Goal: Submit feedback/report problem: Submit feedback/report problem

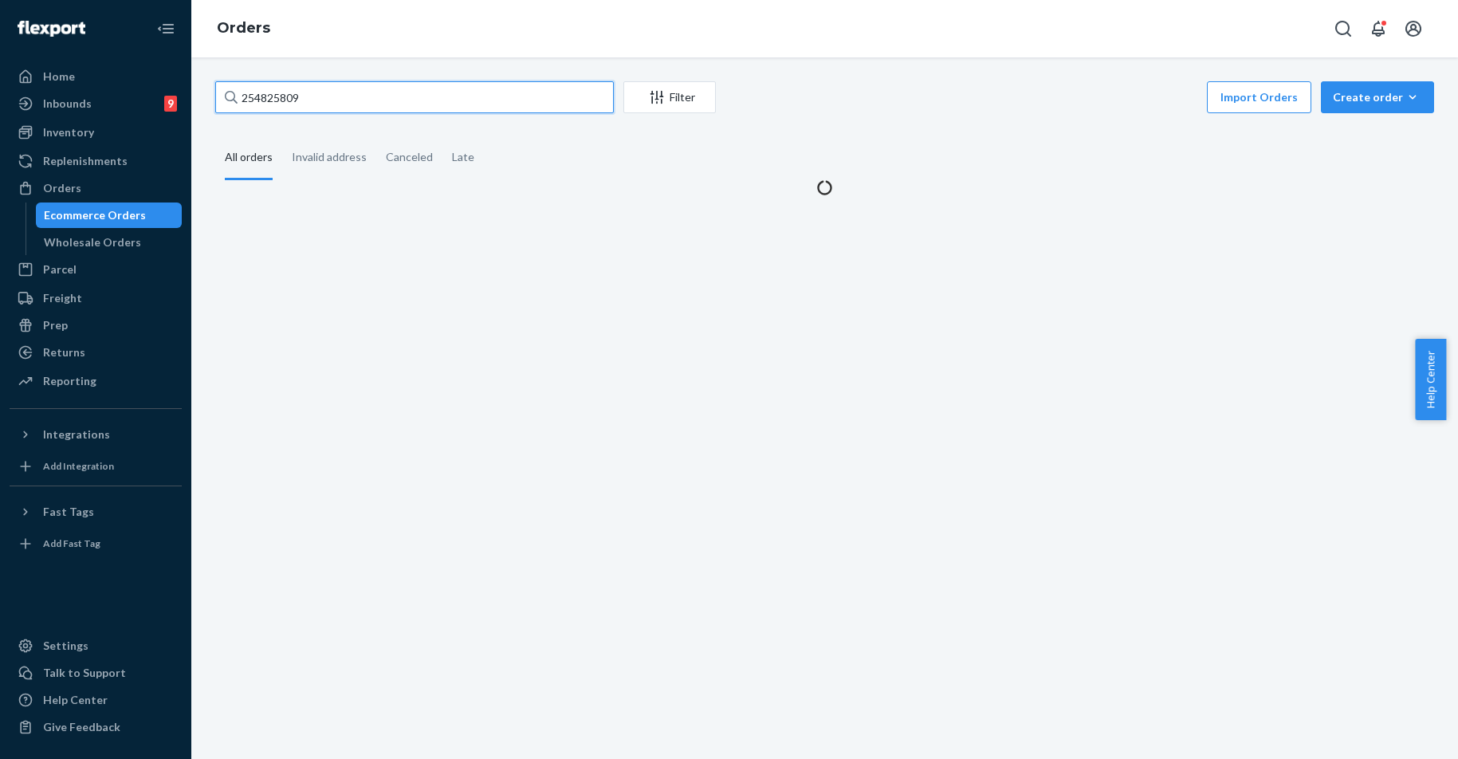
click at [302, 109] on input "254825809" at bounding box center [414, 97] width 399 height 32
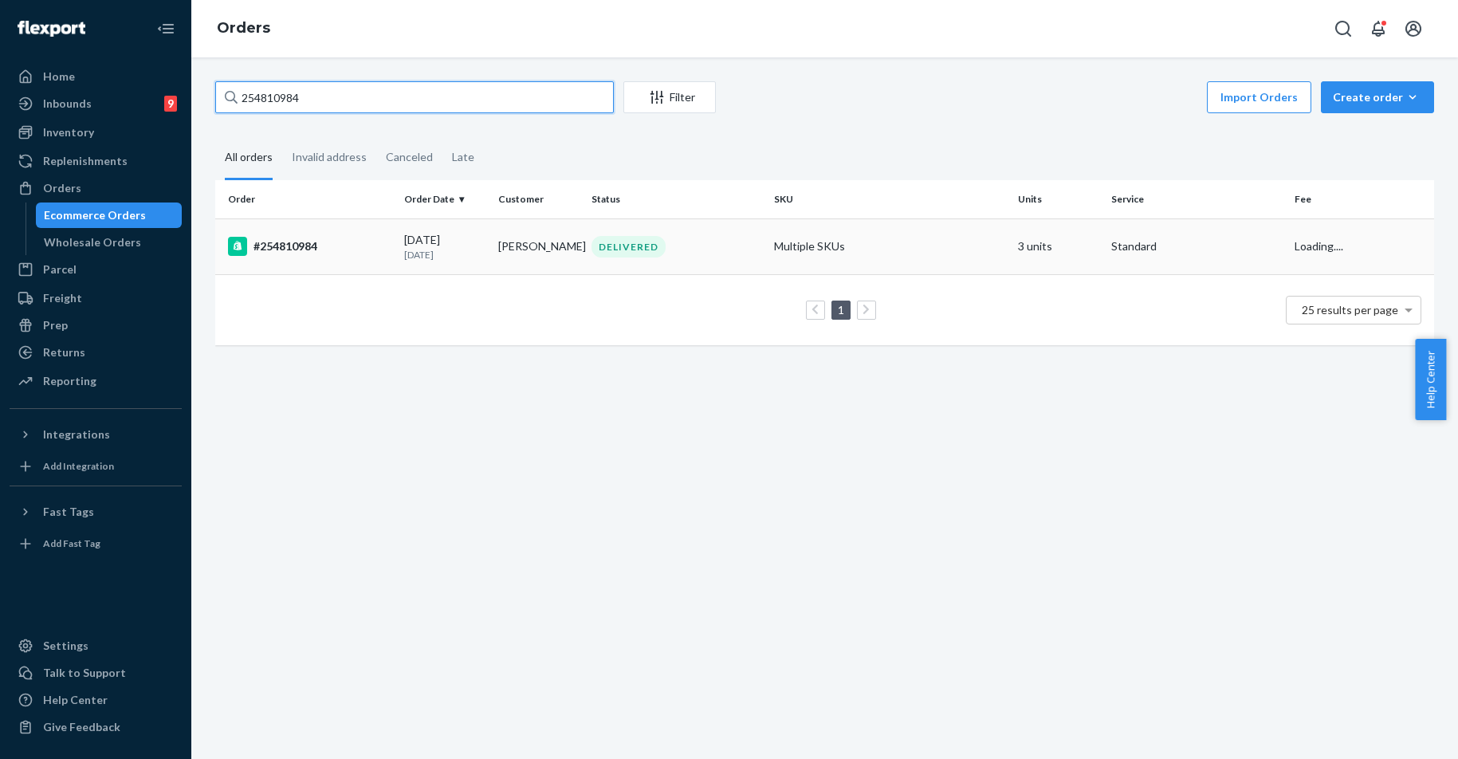
type input "254810984"
click at [307, 239] on div "#254810984" at bounding box center [309, 246] width 163 height 19
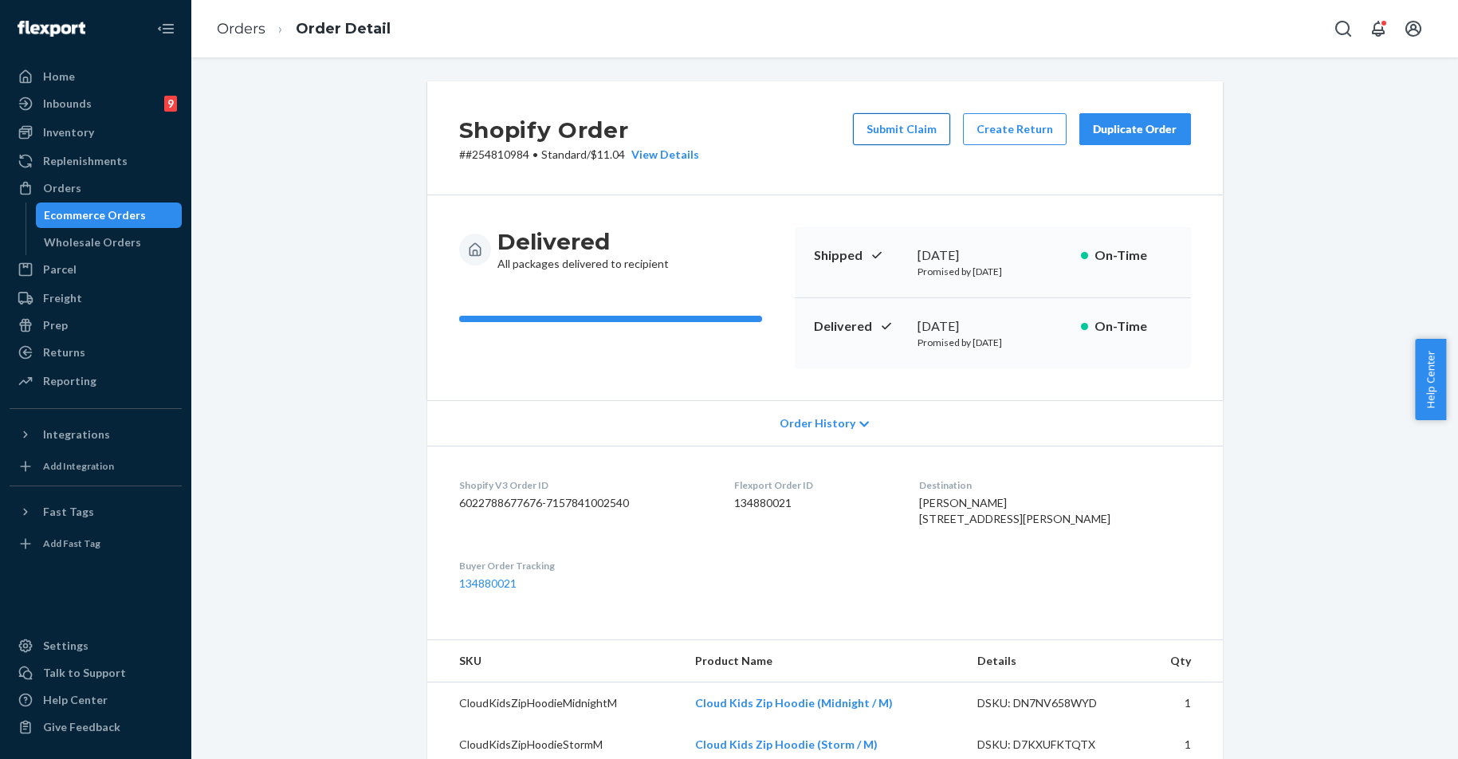
click at [905, 116] on button "Submit Claim" at bounding box center [901, 129] width 97 height 32
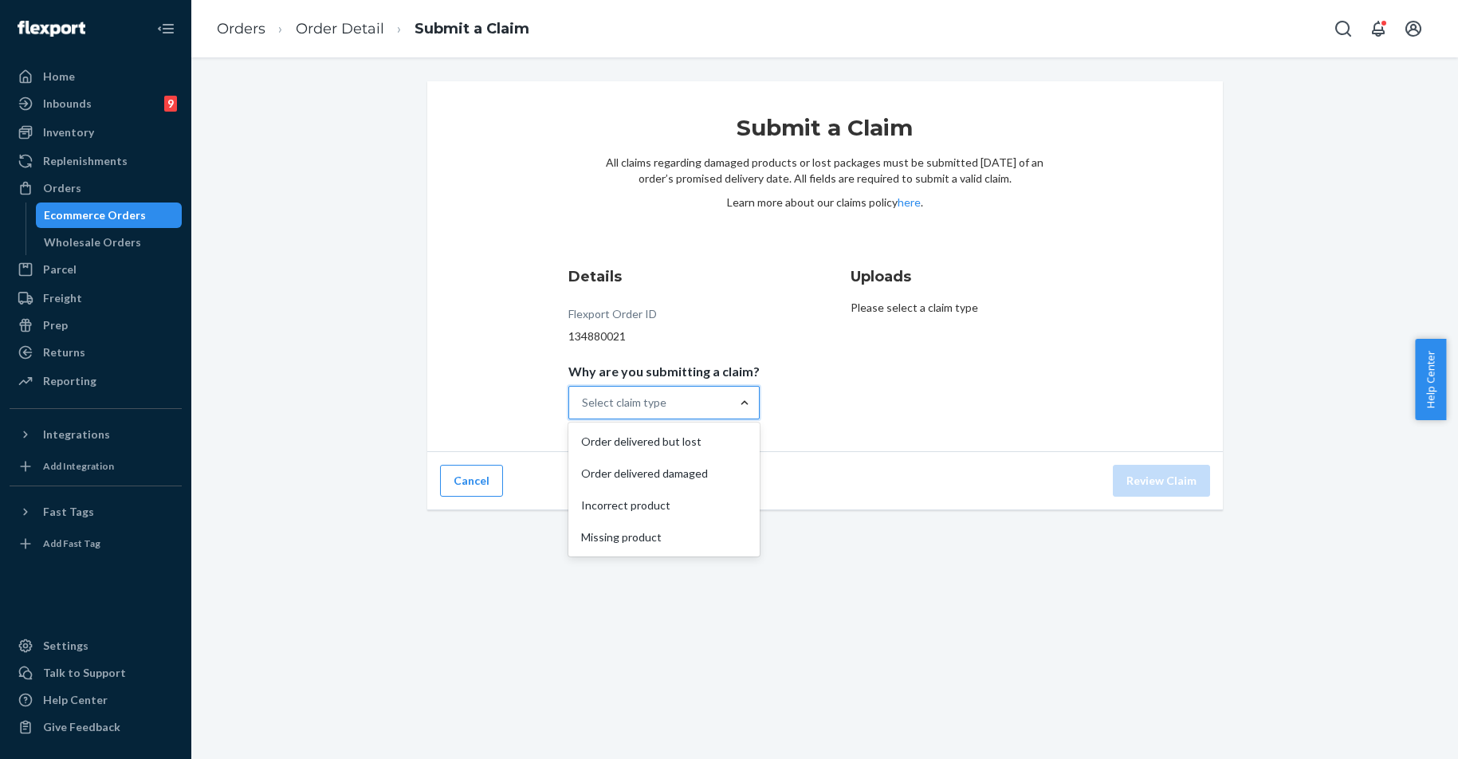
click at [730, 400] on div at bounding box center [744, 403] width 29 height 16
click at [583, 400] on input "Why are you submitting a claim? option Order delivered but lost focused, 0 of 4…" at bounding box center [583, 403] width 2 height 16
click at [652, 536] on div "Missing product" at bounding box center [664, 537] width 185 height 32
click at [583, 410] on input "Why are you submitting a claim? option Missing product focused, 0 of 4. 4 resul…" at bounding box center [583, 403] width 2 height 16
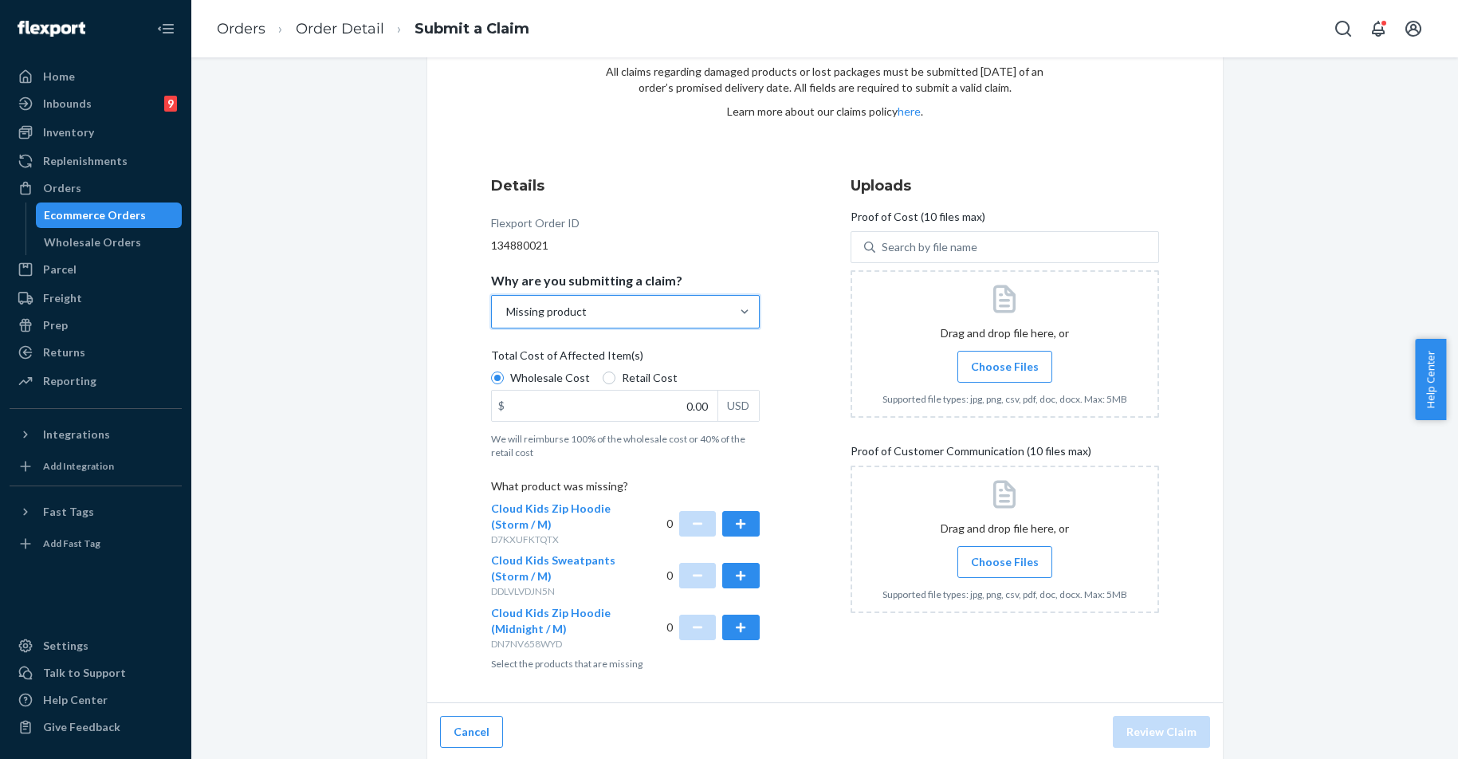
scroll to position [93, 0]
click at [747, 629] on button "button" at bounding box center [740, 625] width 37 height 26
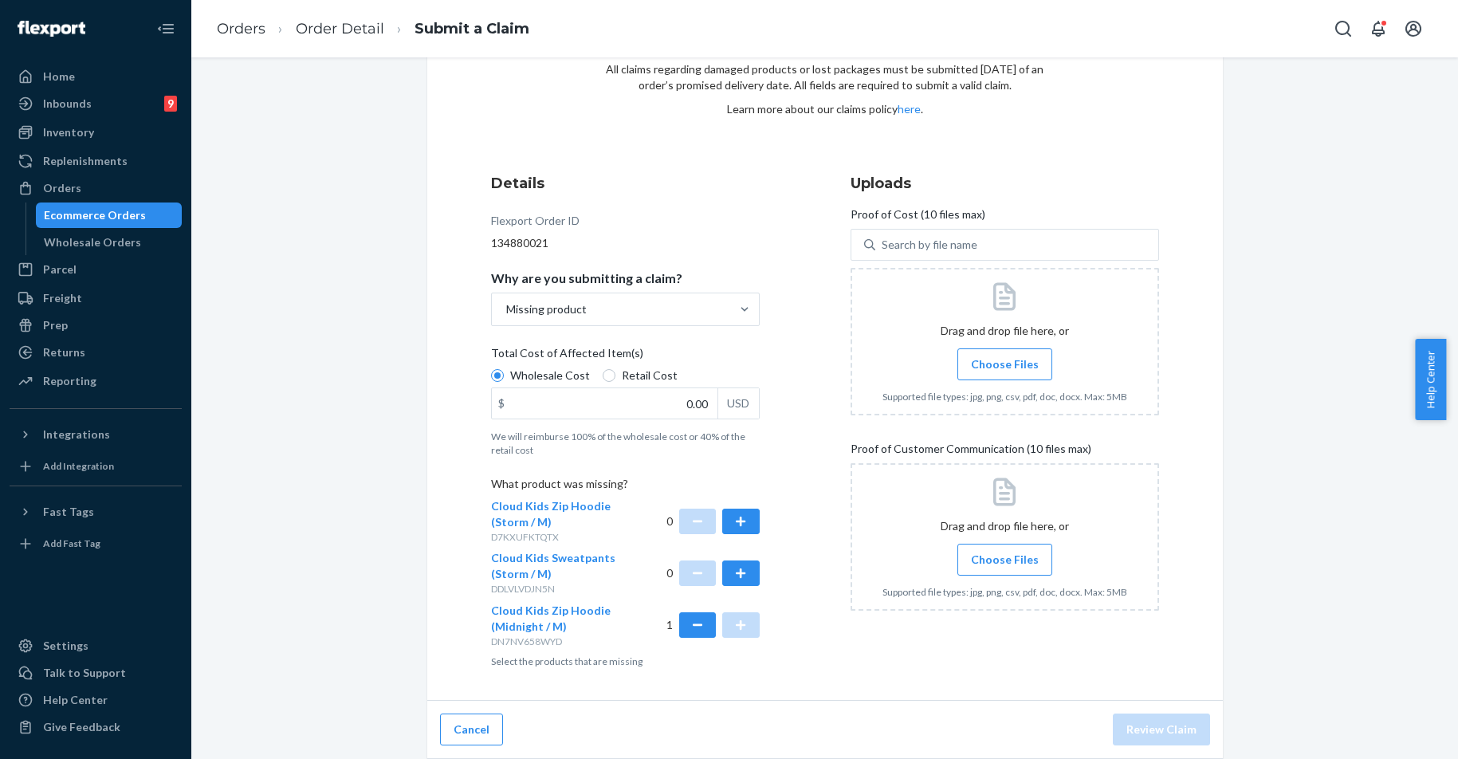
click at [1007, 566] on span "Choose Files" at bounding box center [1005, 560] width 68 height 16
click at [1005, 566] on input "Choose Files" at bounding box center [1004, 560] width 1 height 18
click at [988, 570] on label "Choose Files" at bounding box center [1004, 560] width 95 height 32
click at [1004, 568] on input "Choose Files" at bounding box center [1004, 560] width 1 height 18
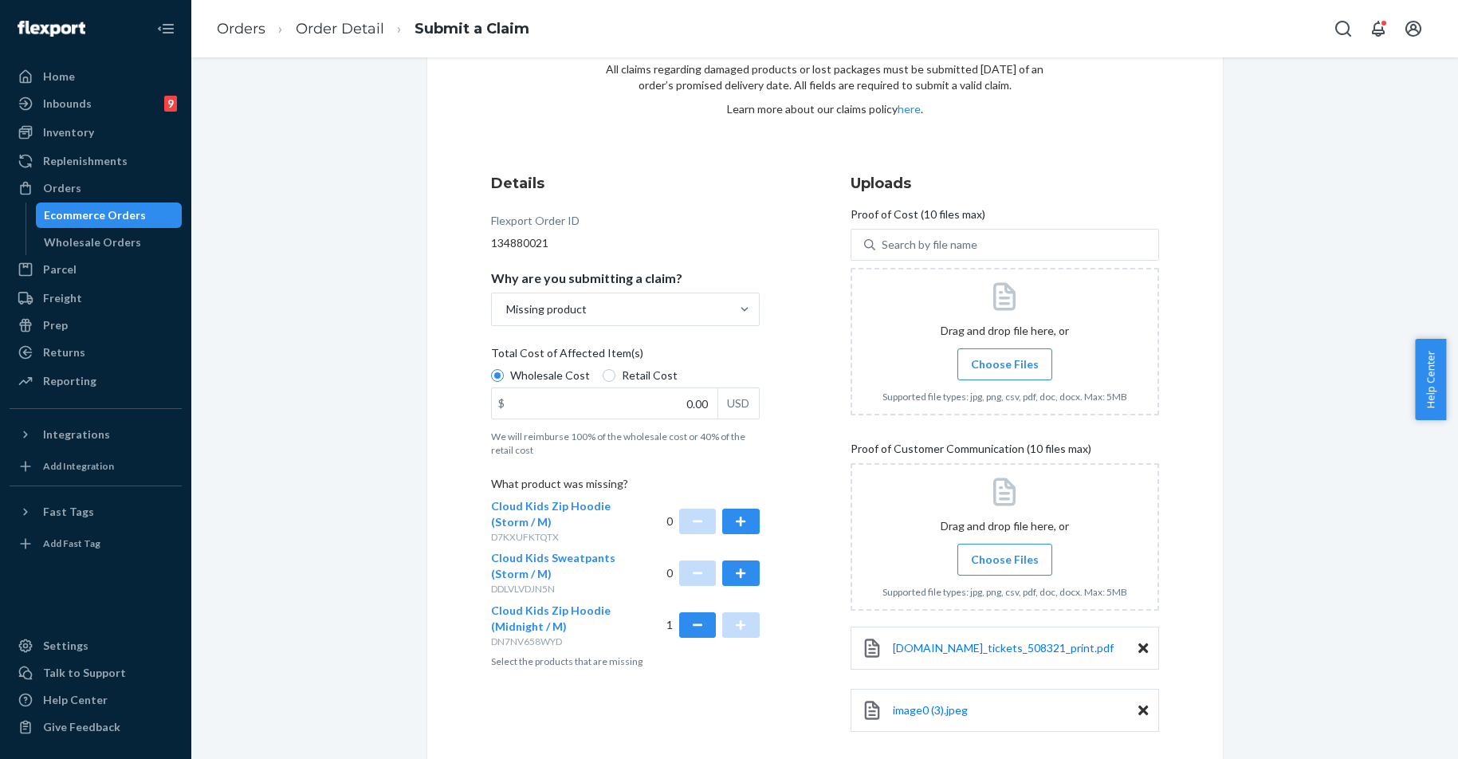
click at [996, 387] on div at bounding box center [1004, 341] width 308 height 147
click at [1314, 486] on div "Submit a Claim All claims regarding damaged products or lost packages must be s…" at bounding box center [824, 413] width 1243 height 850
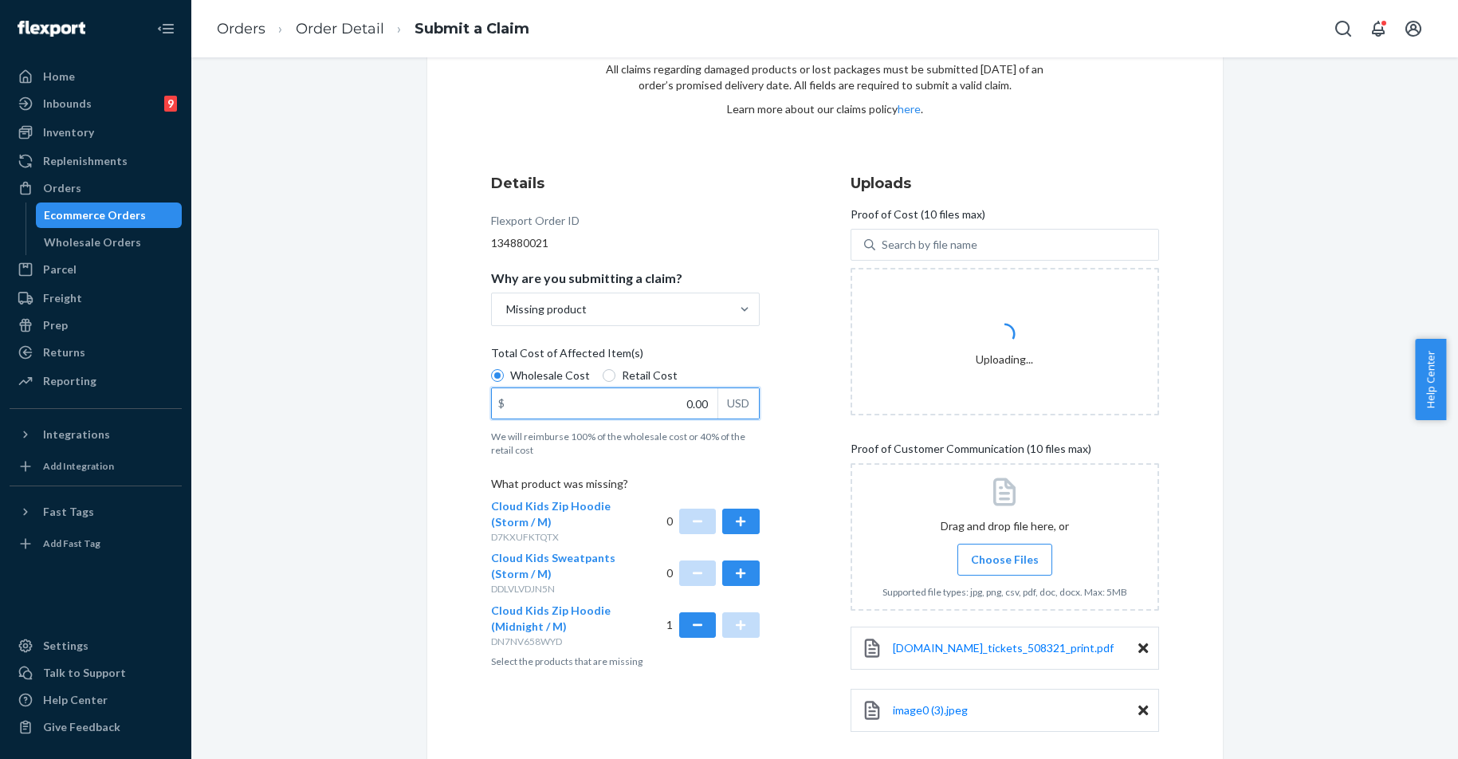
drag, startPoint x: 662, startPoint y: 396, endPoint x: 792, endPoint y: 398, distance: 129.9
click at [792, 398] on div "Details Flexport Order ID 134880021 Why are you submitting a claim? Missing pro…" at bounding box center [645, 460] width 308 height 594
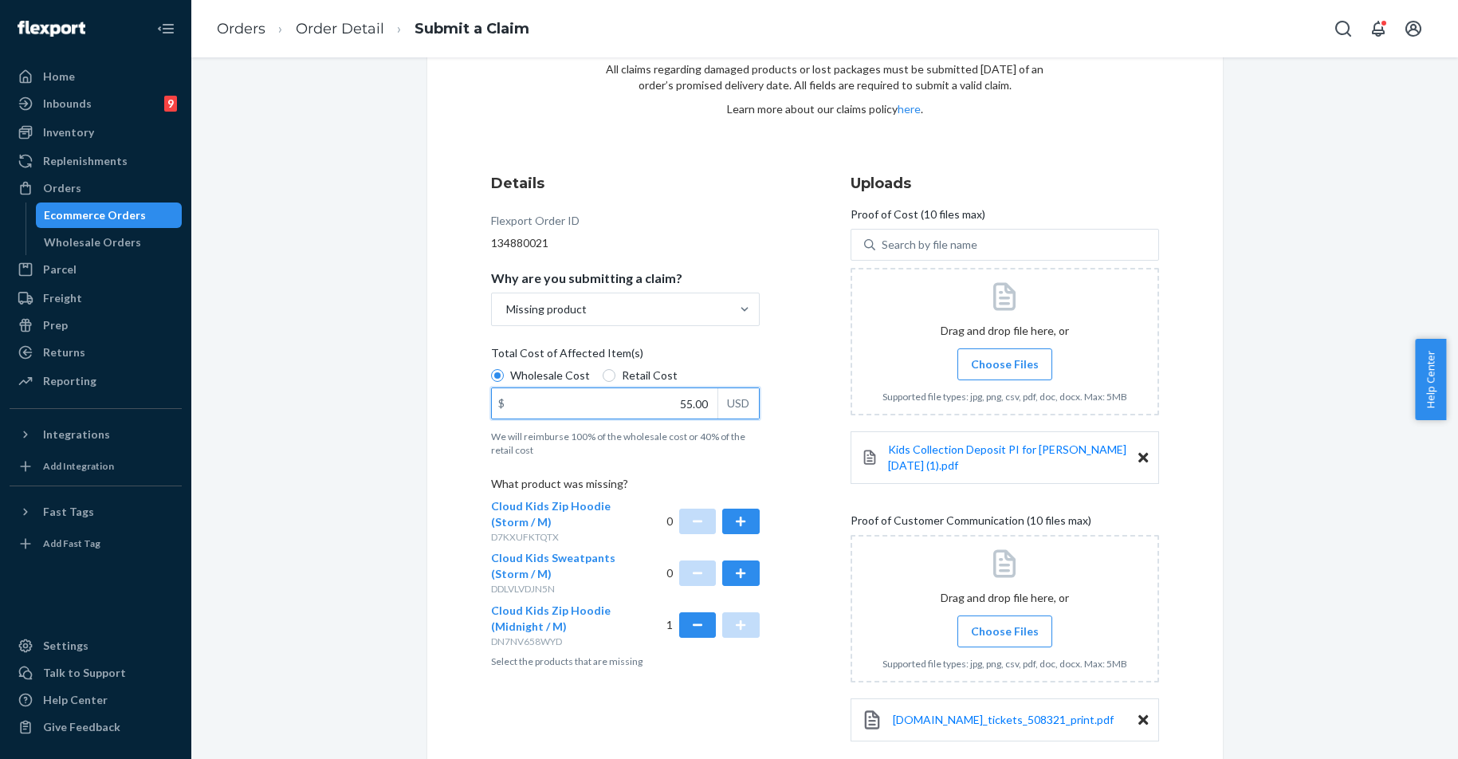
type input "55.00"
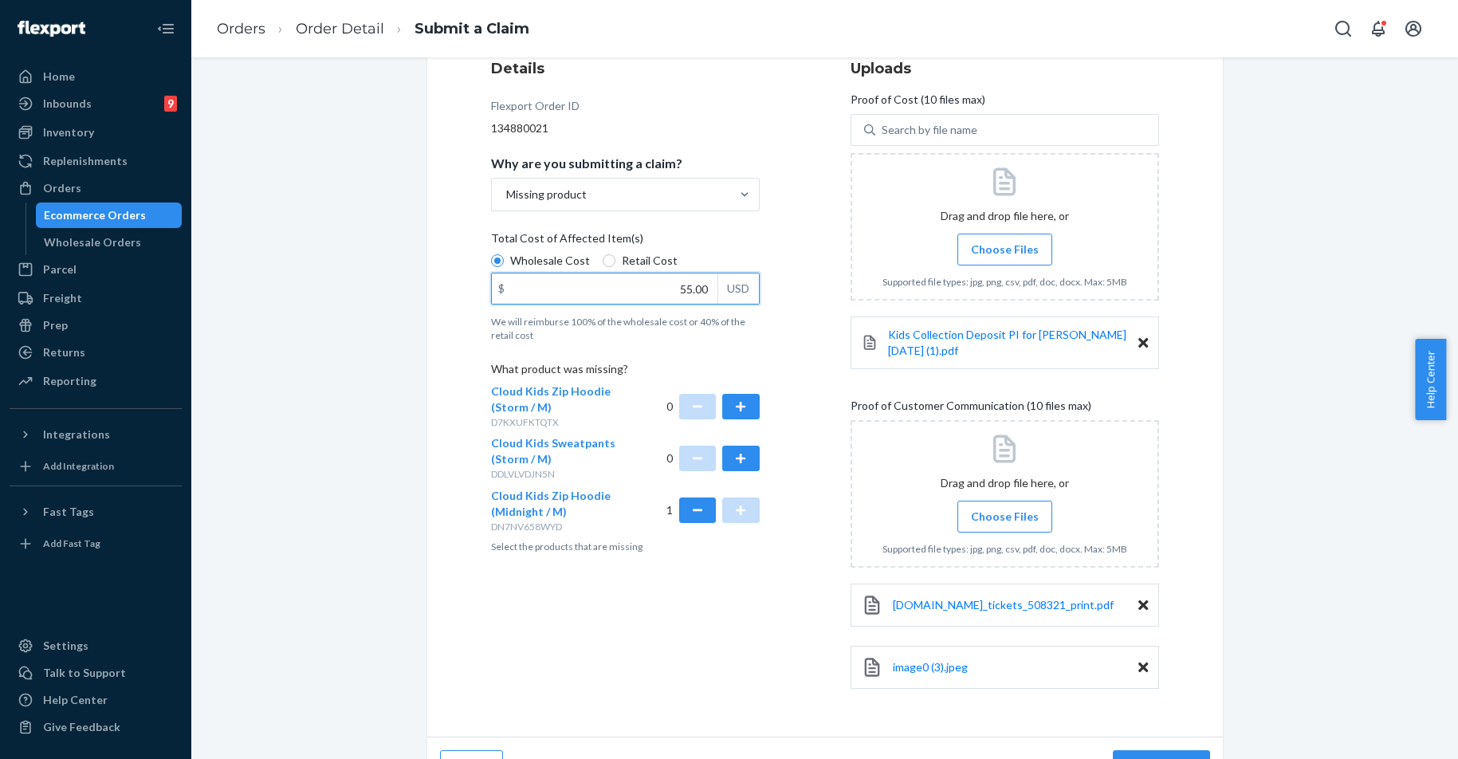
scroll to position [245, 0]
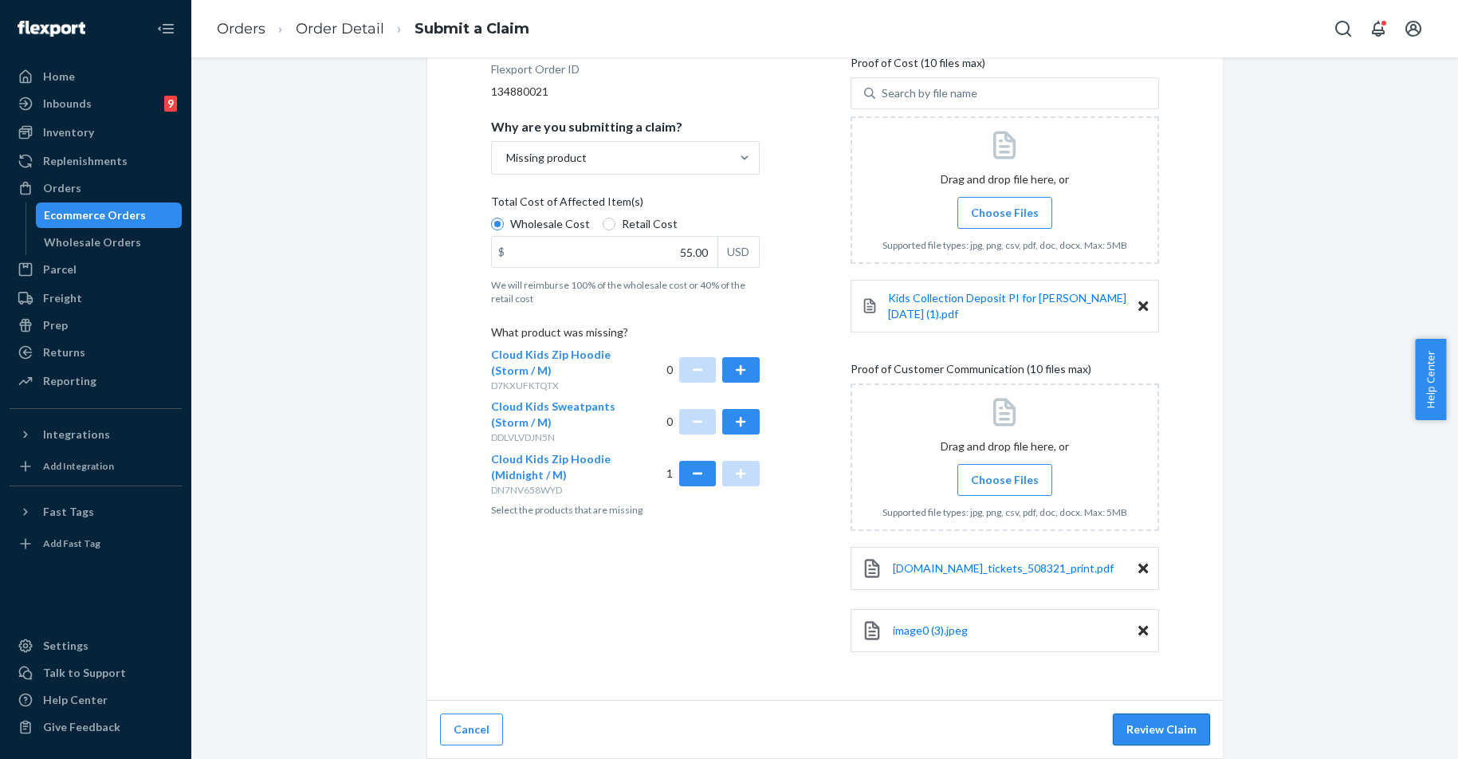
click at [1154, 744] on button "Review Claim" at bounding box center [1161, 729] width 97 height 32
click at [1157, 733] on button "Review Claim" at bounding box center [1161, 729] width 97 height 32
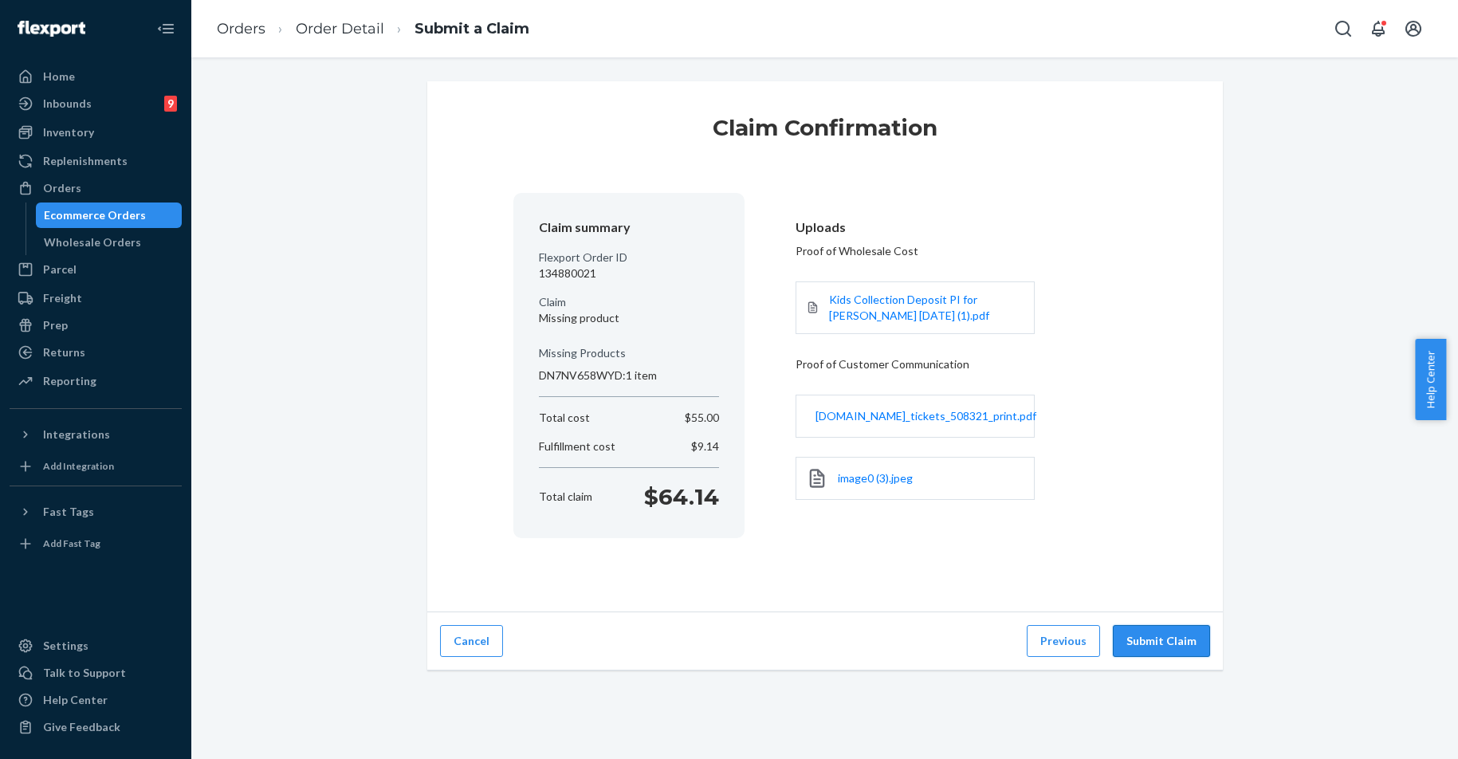
click at [1158, 644] on button "Submit Claim" at bounding box center [1161, 641] width 97 height 32
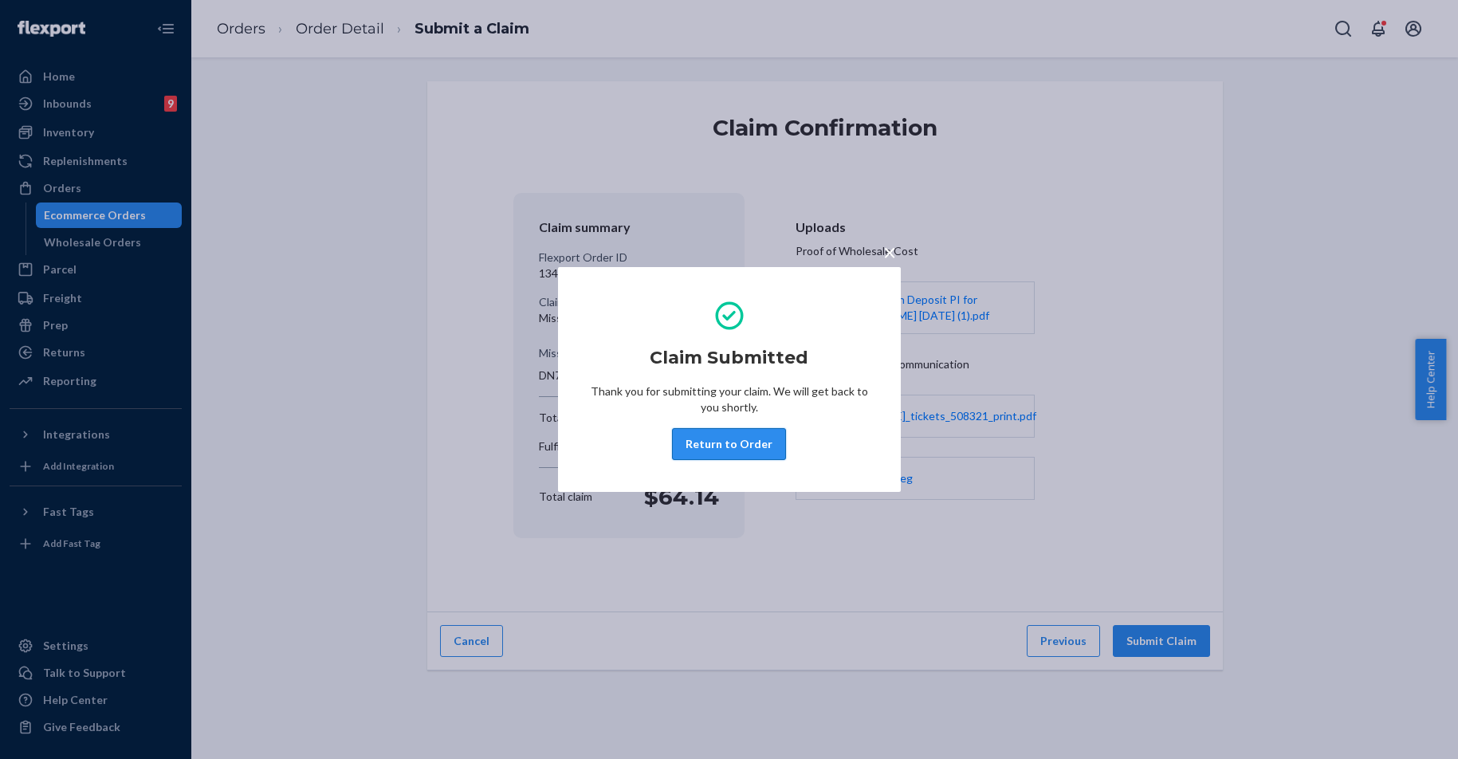
click at [784, 455] on div "Claim Submitted Thank you for submitting your claim. We will get back to you sh…" at bounding box center [729, 380] width 279 height 174
click at [733, 427] on div "Claim Submitted Thank you for submitting your claim. We will get back to you sh…" at bounding box center [729, 380] width 279 height 174
click at [706, 427] on div "Claim Submitted Thank you for submitting your claim. We will get back to you sh…" at bounding box center [729, 380] width 279 height 174
click at [716, 456] on button "Return to Order" at bounding box center [729, 444] width 114 height 32
